Goal: Task Accomplishment & Management: Manage account settings

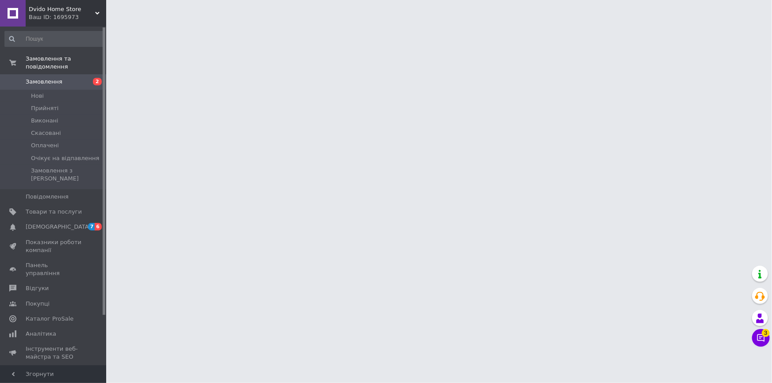
click at [47, 78] on span "Замовлення" at bounding box center [44, 82] width 37 height 8
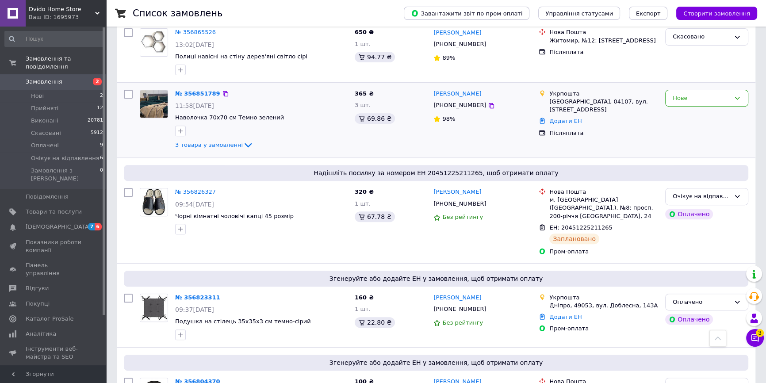
scroll to position [465, 0]
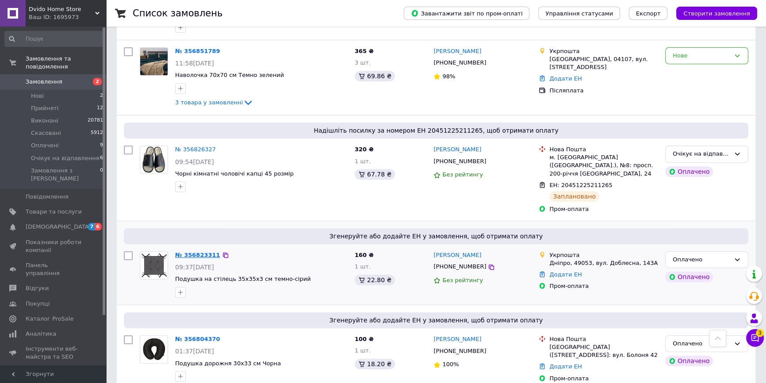
click at [203, 252] on link "№ 356823311" at bounding box center [197, 255] width 45 height 7
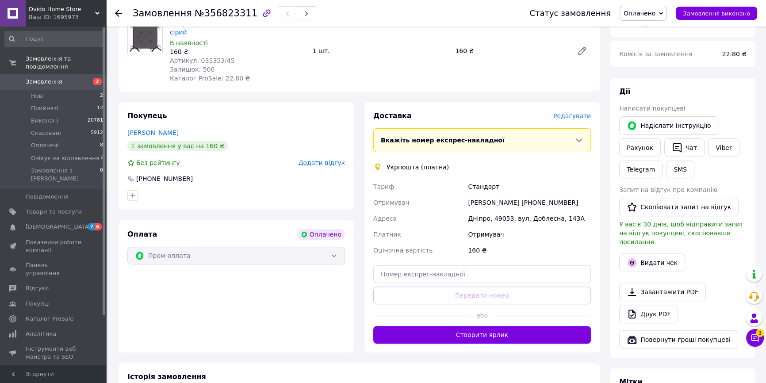
scroll to position [482, 0]
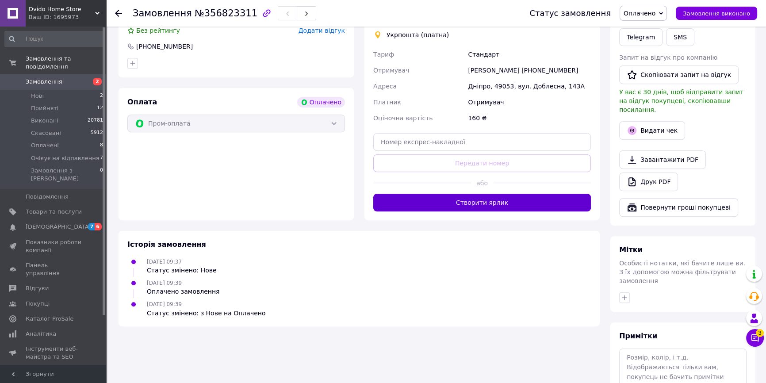
click at [461, 194] on button "Створити ярлик" at bounding box center [482, 203] width 218 height 18
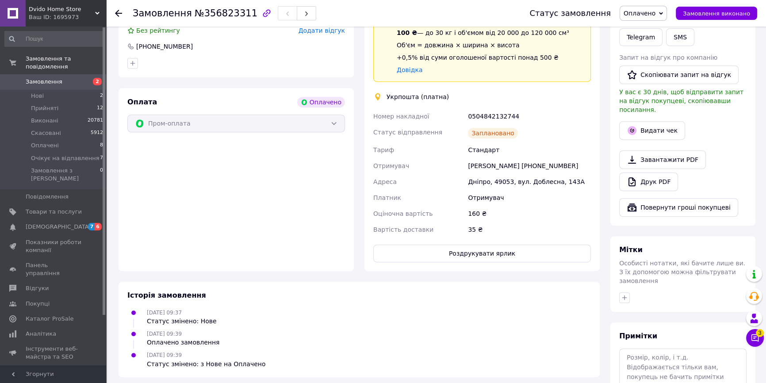
click at [54, 78] on span "Замовлення" at bounding box center [44, 82] width 37 height 8
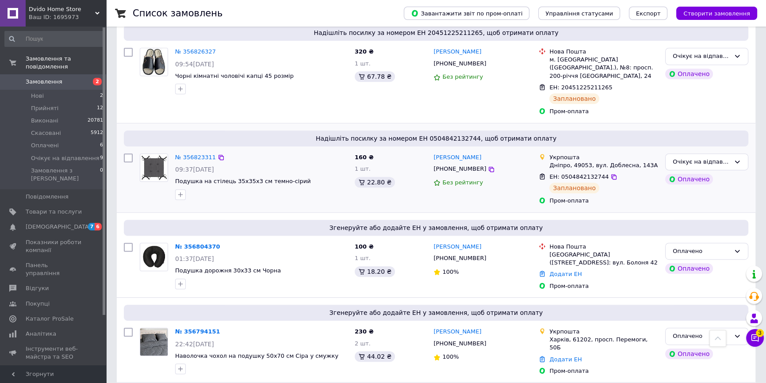
scroll to position [723, 0]
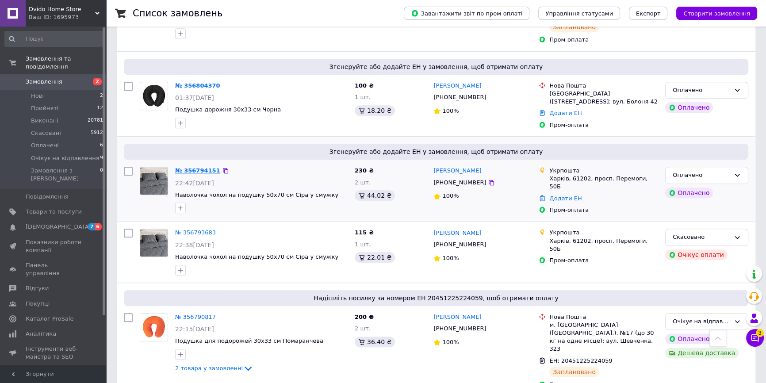
click at [208, 167] on link "№ 356794151" at bounding box center [197, 170] width 45 height 7
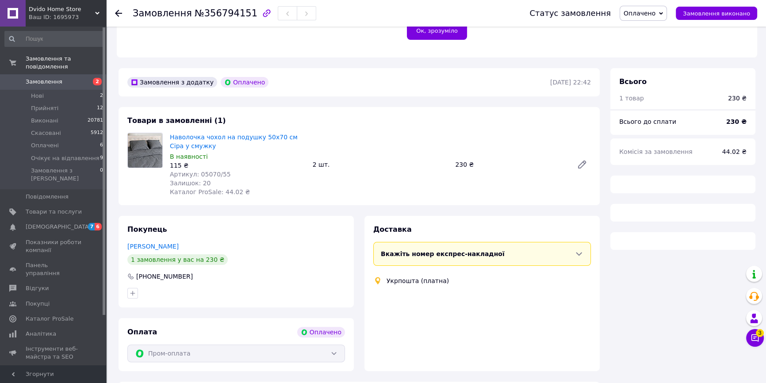
scroll to position [504, 0]
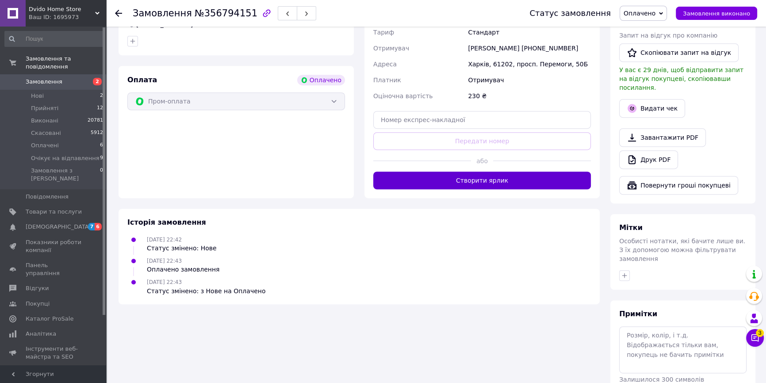
click at [442, 172] on button "Створити ярлик" at bounding box center [482, 181] width 218 height 18
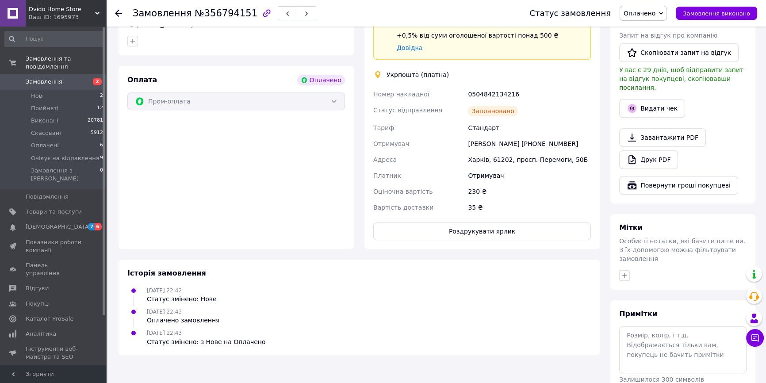
click at [53, 78] on span "Замовлення" at bounding box center [44, 82] width 37 height 8
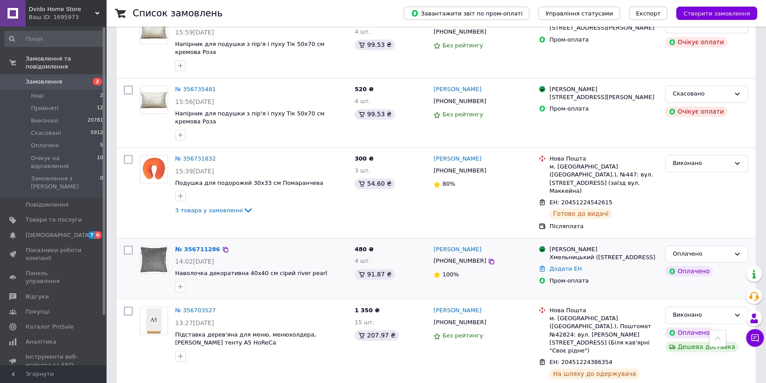
scroll to position [1568, 0]
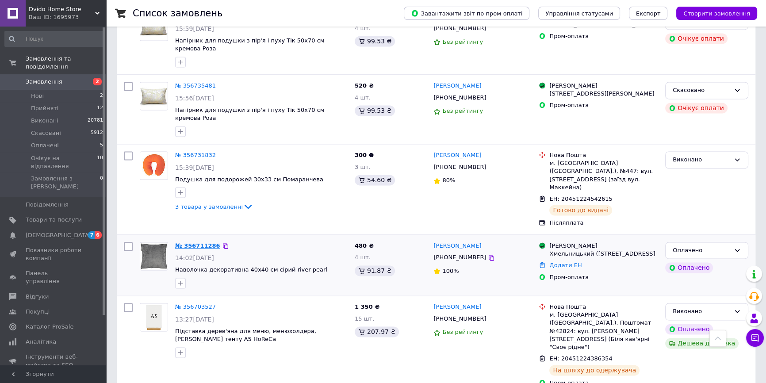
click at [199, 242] on link "№ 356711286" at bounding box center [197, 245] width 45 height 7
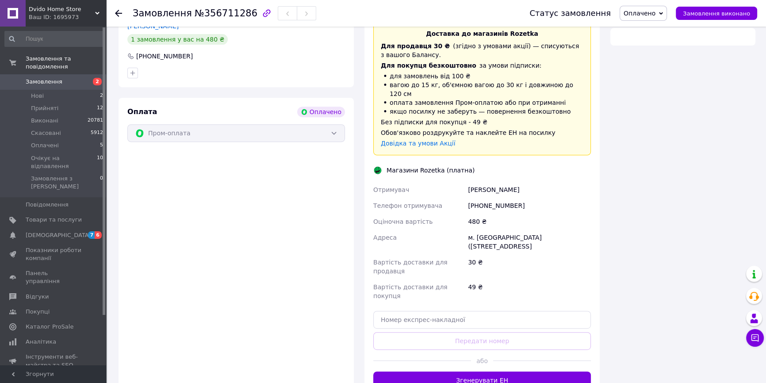
scroll to position [534, 0]
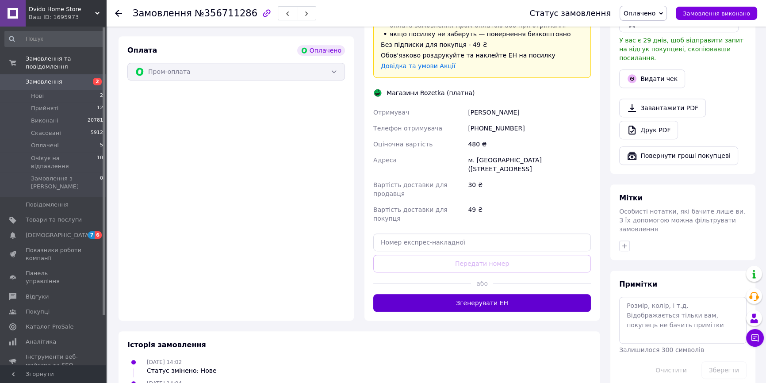
click at [472, 294] on button "Згенерувати ЕН" at bounding box center [482, 303] width 218 height 18
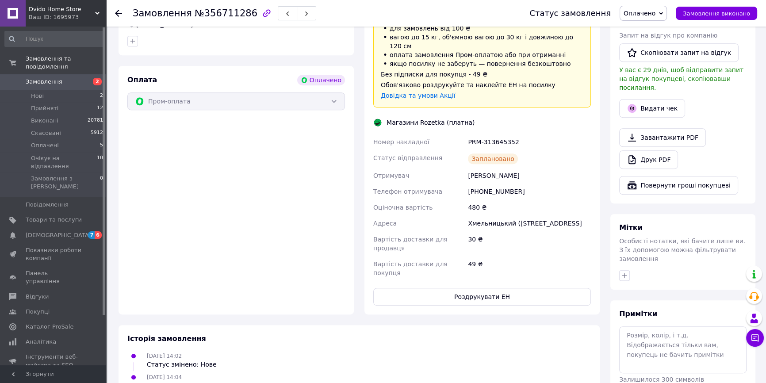
scroll to position [528, 0]
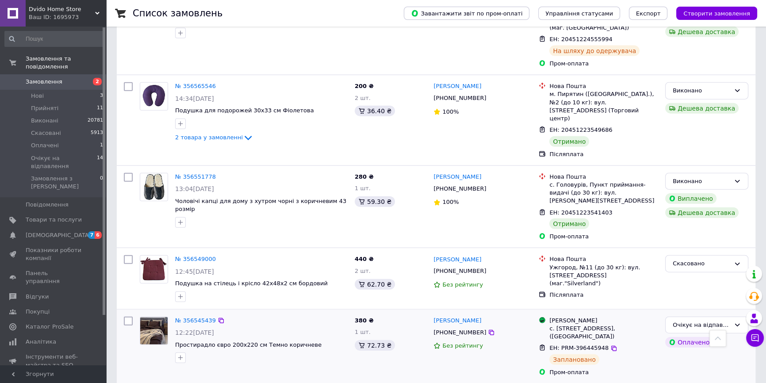
scroll to position [2613, 0]
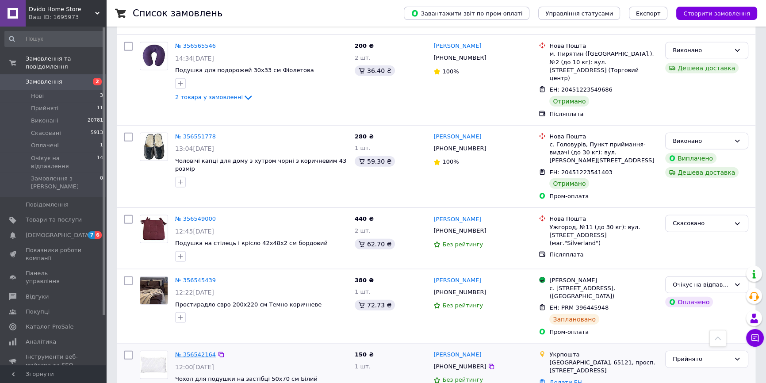
click at [201, 351] on link "№ 356542164" at bounding box center [195, 354] width 41 height 7
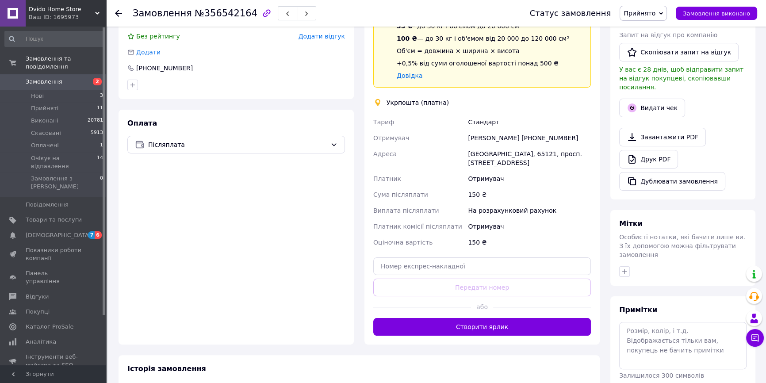
scroll to position [239, 0]
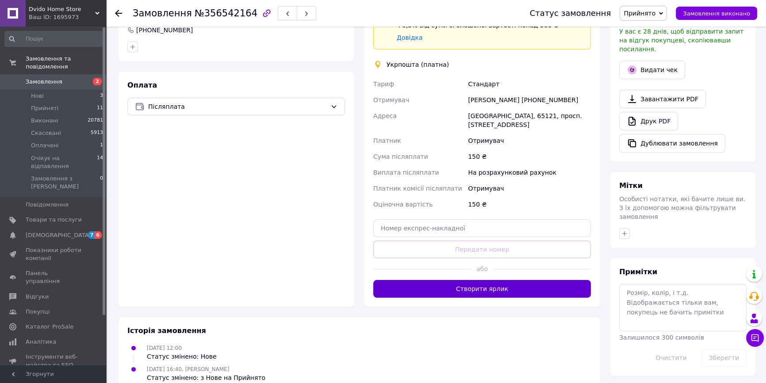
click at [447, 280] on button "Створити ярлик" at bounding box center [482, 289] width 218 height 18
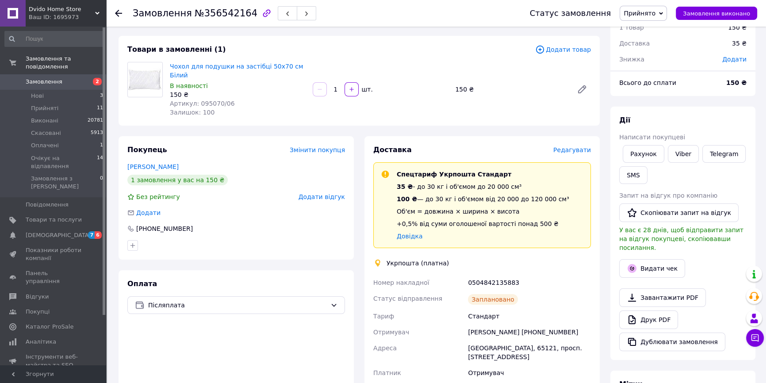
scroll to position [40, 0]
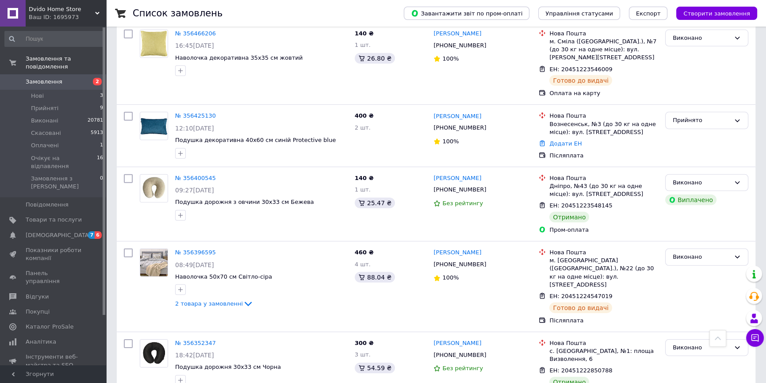
scroll to position [3377, 0]
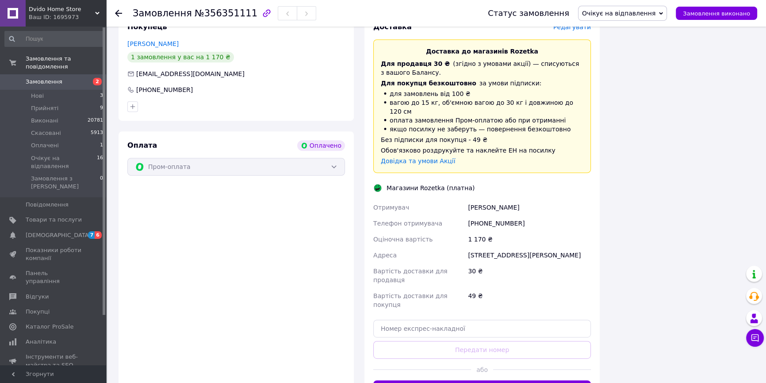
scroll to position [642, 0]
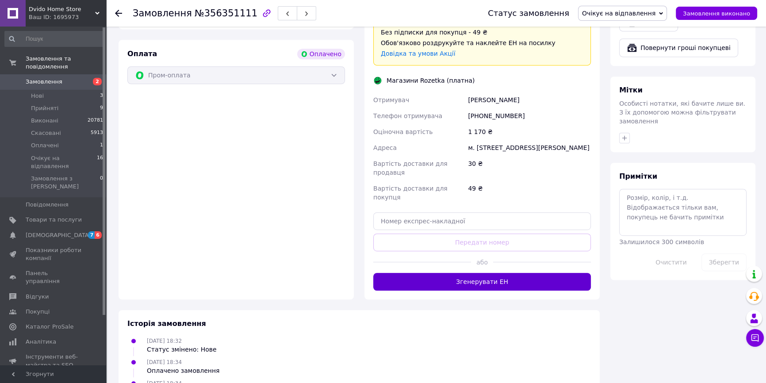
click at [460, 273] on button "Згенерувати ЕН" at bounding box center [482, 282] width 218 height 18
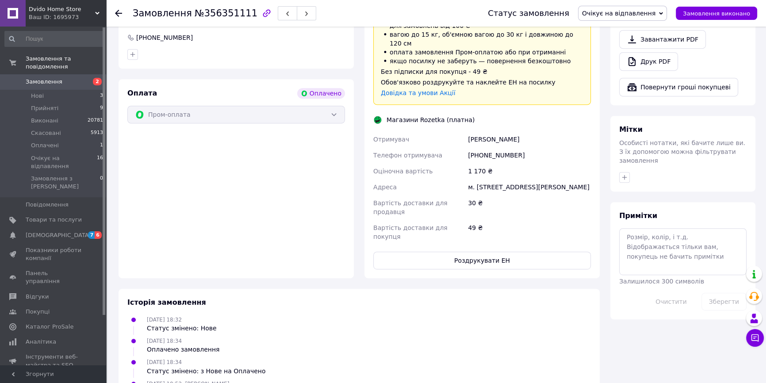
scroll to position [627, 0]
